Goal: Complete application form

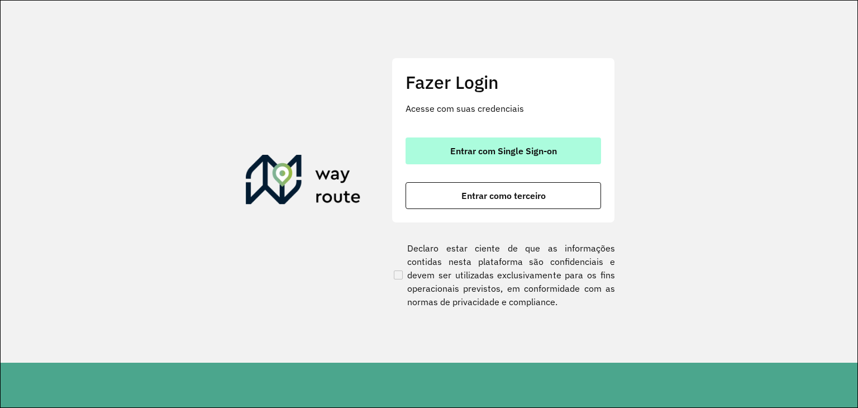
click at [459, 148] on span "Entrar com Single Sign-on" at bounding box center [503, 150] width 107 height 9
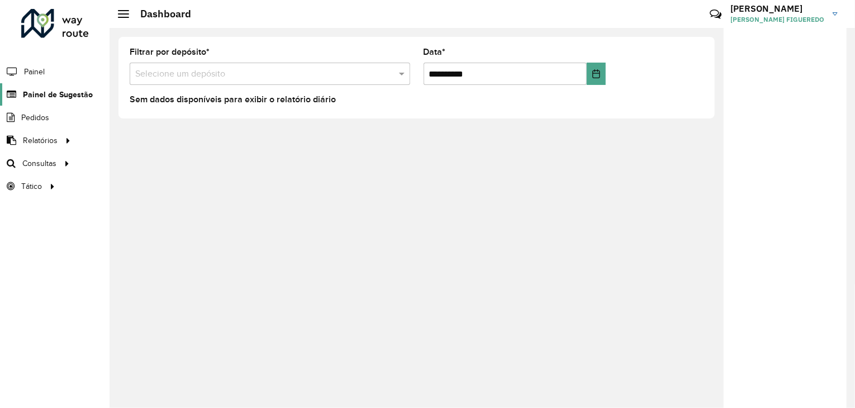
click at [61, 89] on span "Painel de Sugestão" at bounding box center [58, 95] width 70 height 12
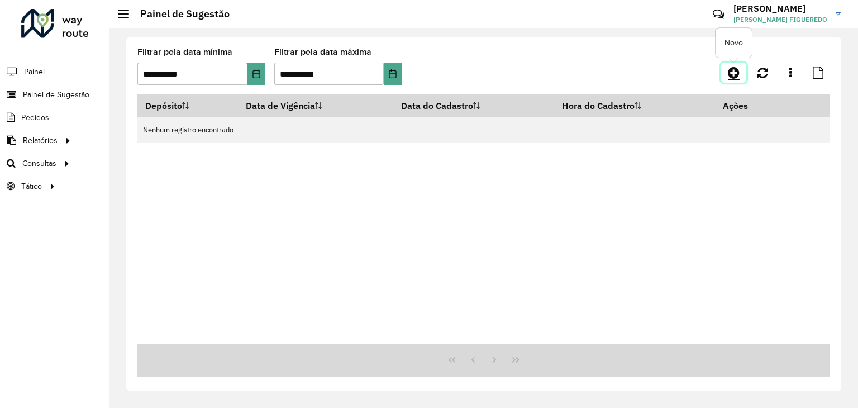
click at [730, 69] on icon at bounding box center [734, 72] width 12 height 13
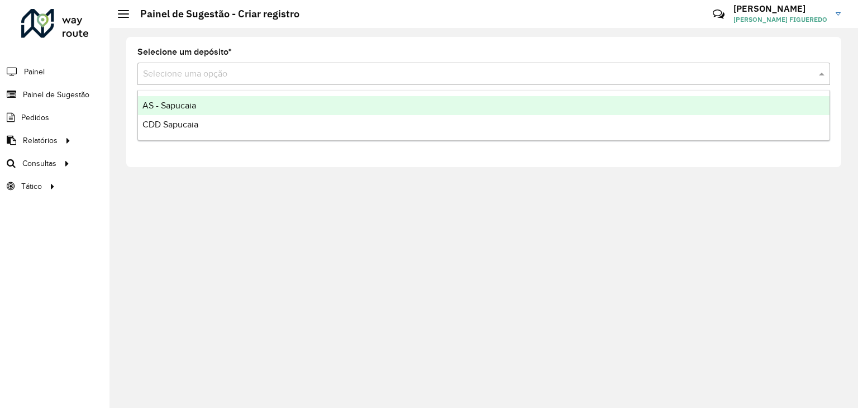
click at [359, 78] on input "text" at bounding box center [472, 74] width 659 height 13
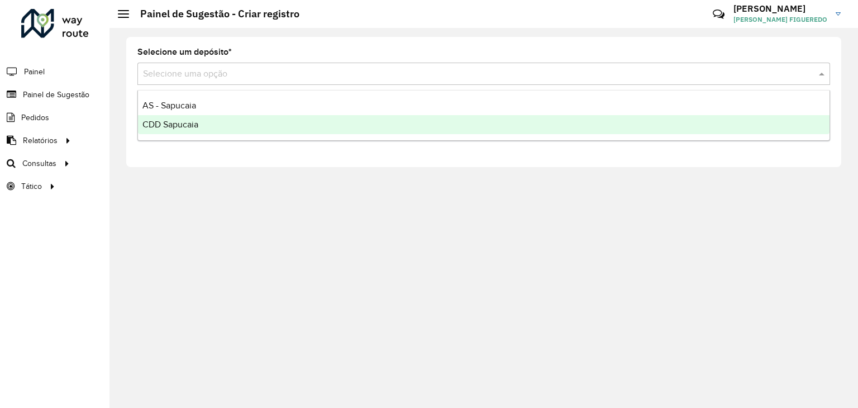
click at [207, 119] on div "CDD Sapucaia" at bounding box center [484, 124] width 692 height 19
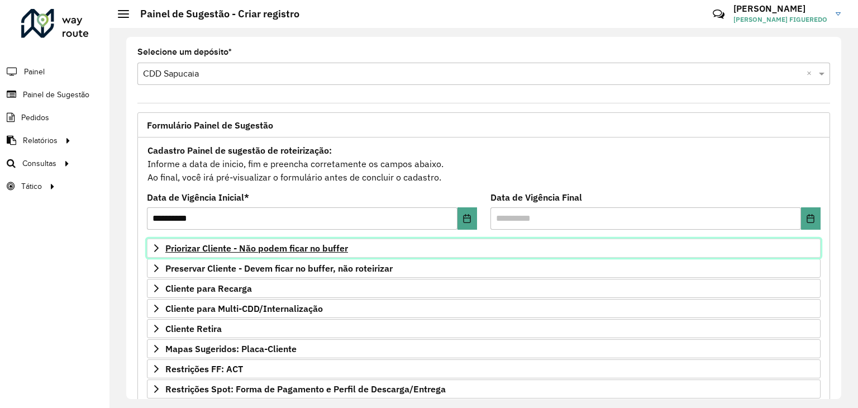
click at [225, 251] on span "Priorizar Cliente - Não podem ficar no buffer" at bounding box center [256, 248] width 183 height 9
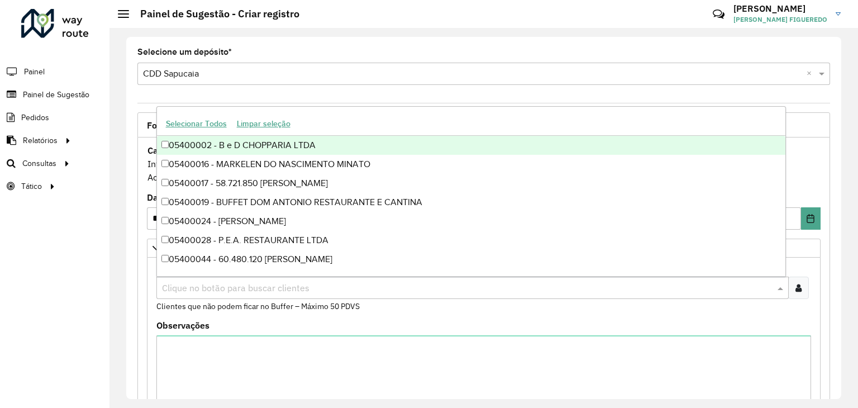
click at [209, 282] on input "text" at bounding box center [467, 288] width 616 height 13
paste input "*****"
type input "*****"
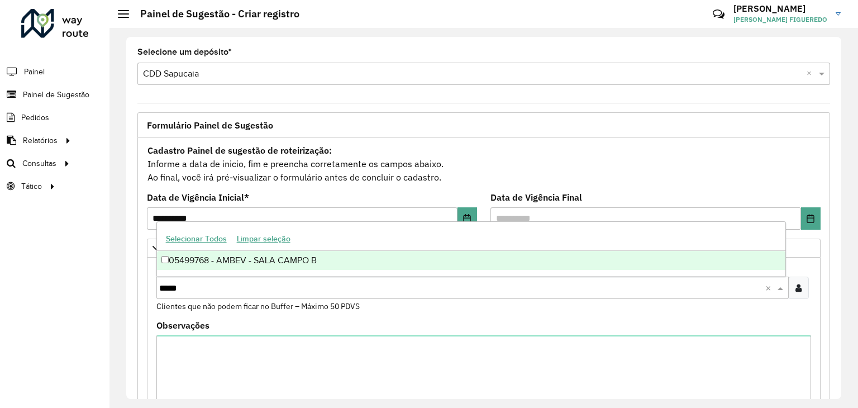
click at [237, 262] on div "05499768 - AMBEV - SALA CAMPO B" at bounding box center [471, 260] width 629 height 19
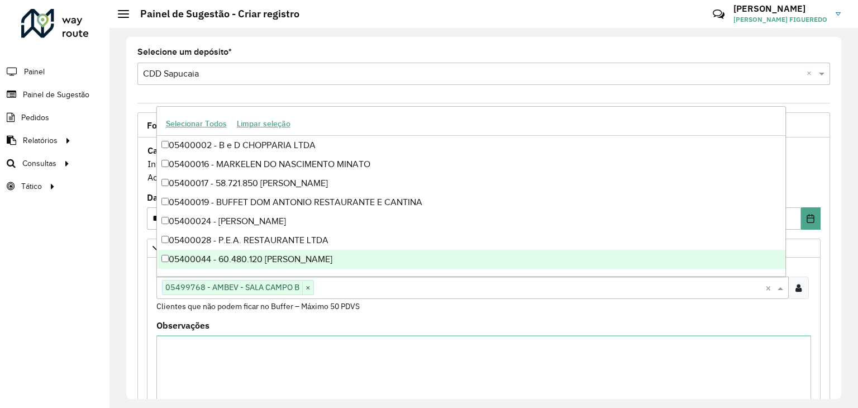
click at [462, 321] on div "Observações" at bounding box center [483, 375] width 655 height 108
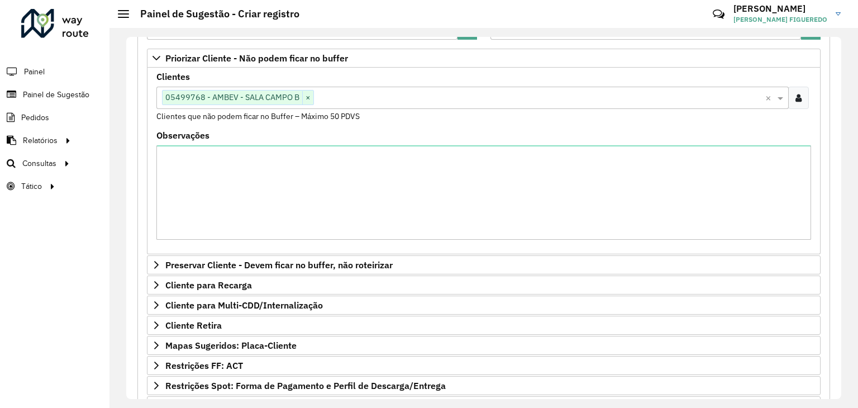
scroll to position [332, 0]
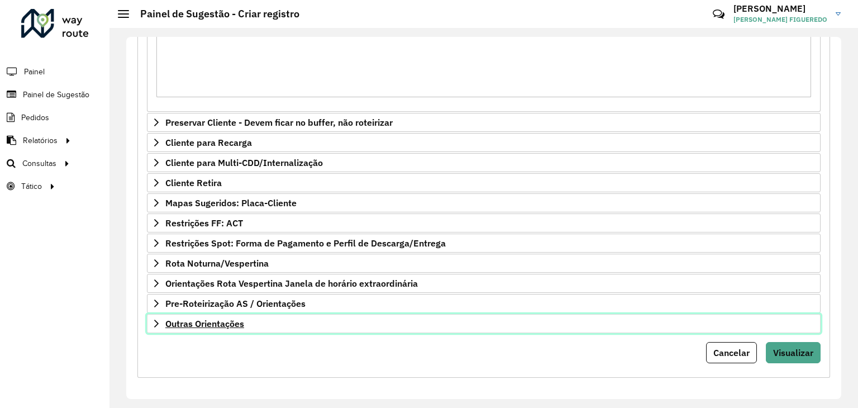
click at [367, 324] on link "Outras Orientações" at bounding box center [484, 323] width 674 height 19
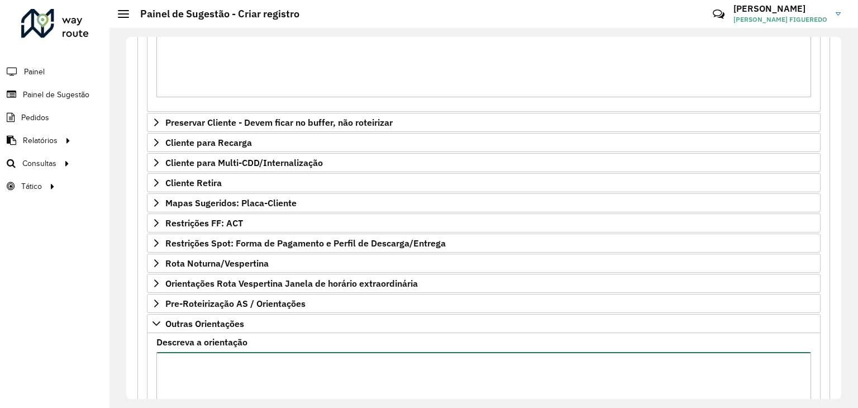
click at [264, 358] on textarea "Descreva a orientação" at bounding box center [483, 399] width 655 height 94
type textarea "*"
type textarea "**********"
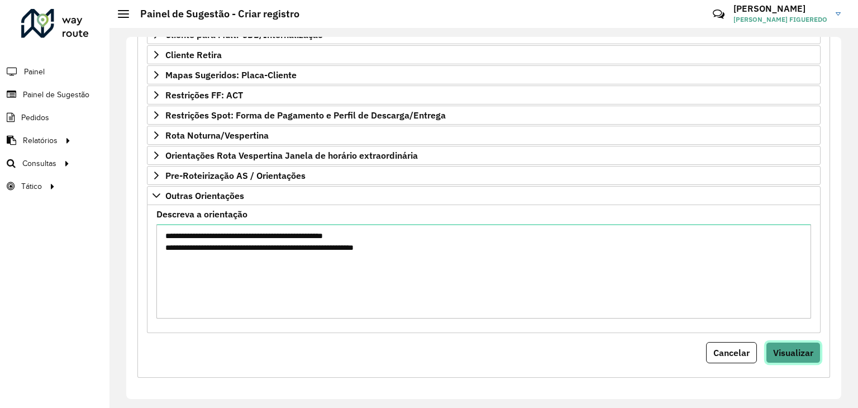
click at [766, 342] on button "Visualizar" at bounding box center [793, 352] width 55 height 21
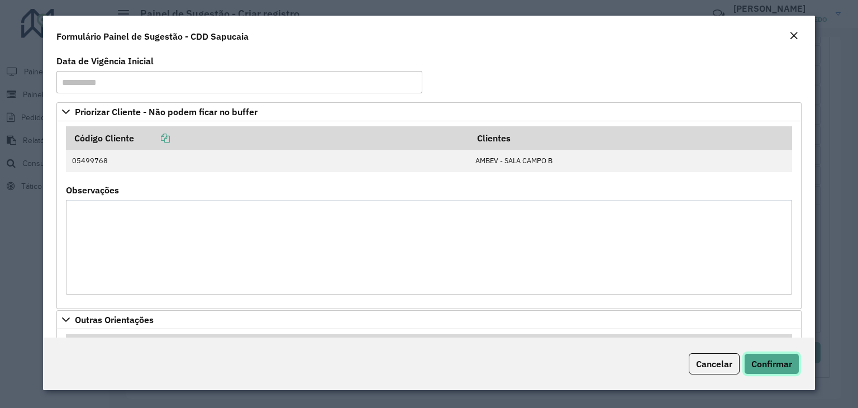
click at [773, 362] on span "Confirmar" at bounding box center [772, 363] width 41 height 11
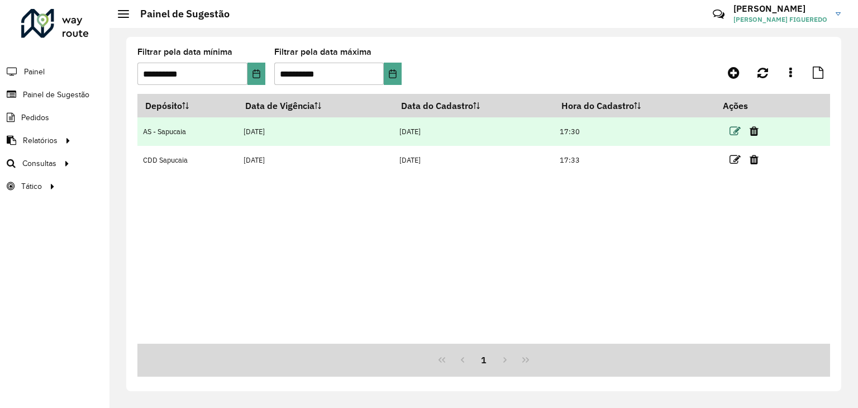
click at [733, 131] on icon at bounding box center [735, 131] width 11 height 11
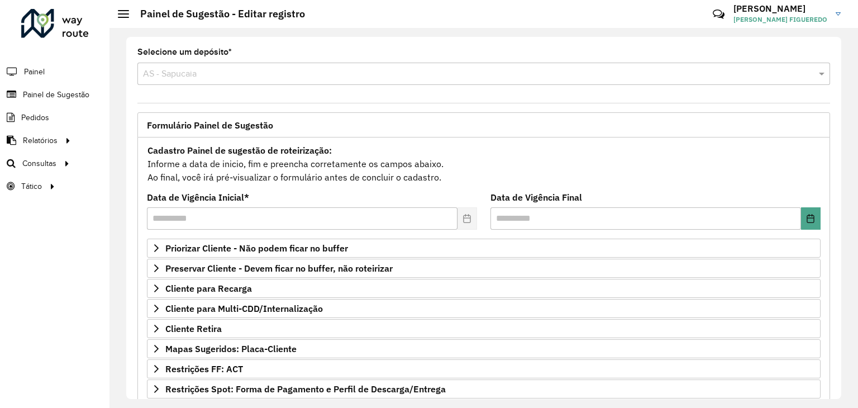
scroll to position [145, 0]
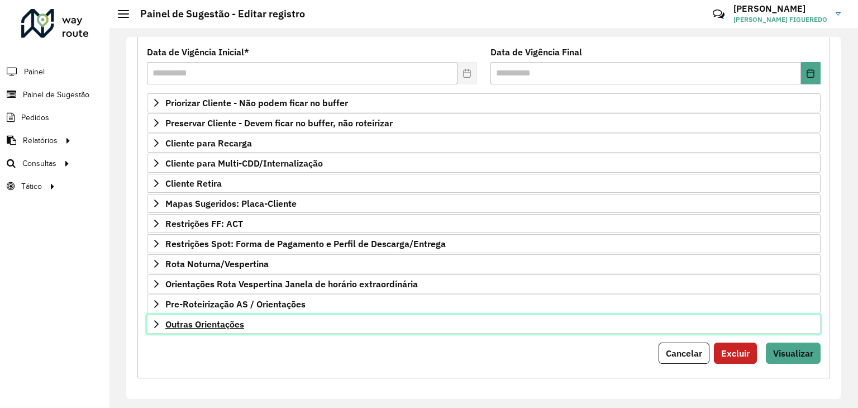
click at [523, 320] on link "Outras Orientações" at bounding box center [484, 324] width 674 height 19
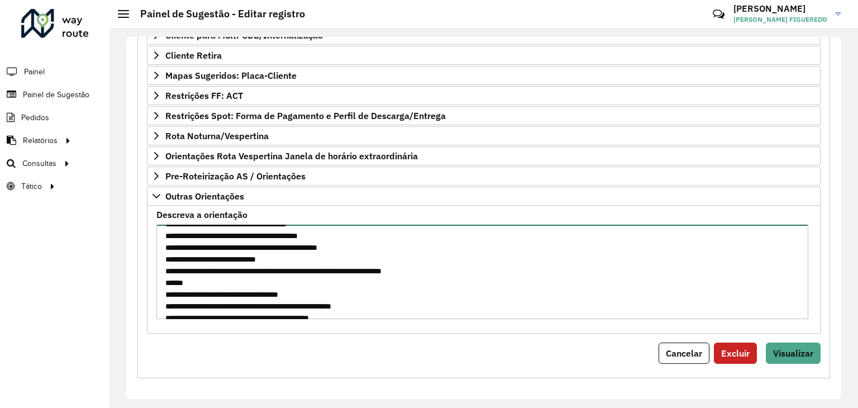
scroll to position [175, 0]
